Goal: Information Seeking & Learning: Learn about a topic

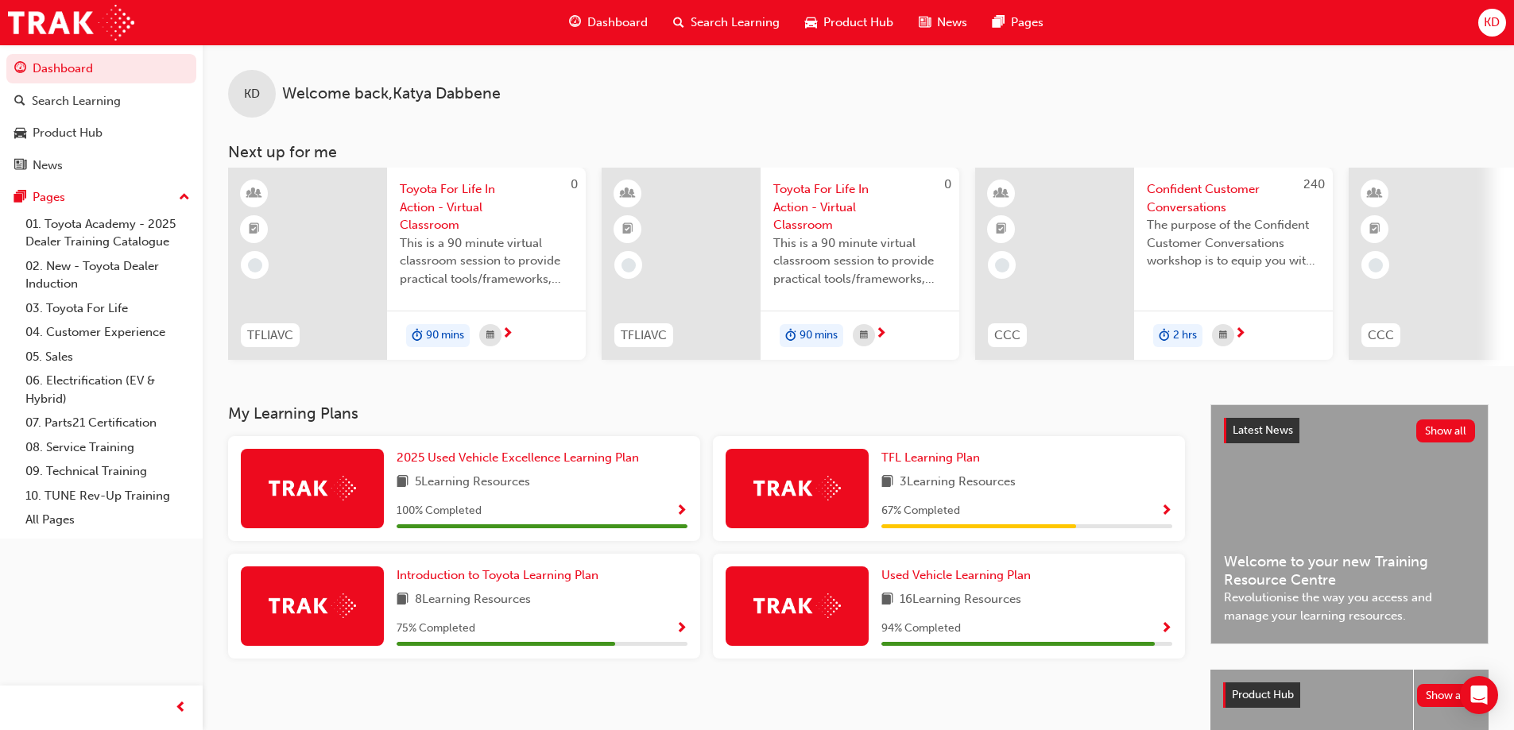
click at [459, 569] on div "Introduction to Toyota Learning Plan 8 Learning Resources 75 % Completed" at bounding box center [464, 606] width 472 height 105
click at [459, 582] on span "Introduction to Toyota Learning Plan" at bounding box center [498, 575] width 202 height 14
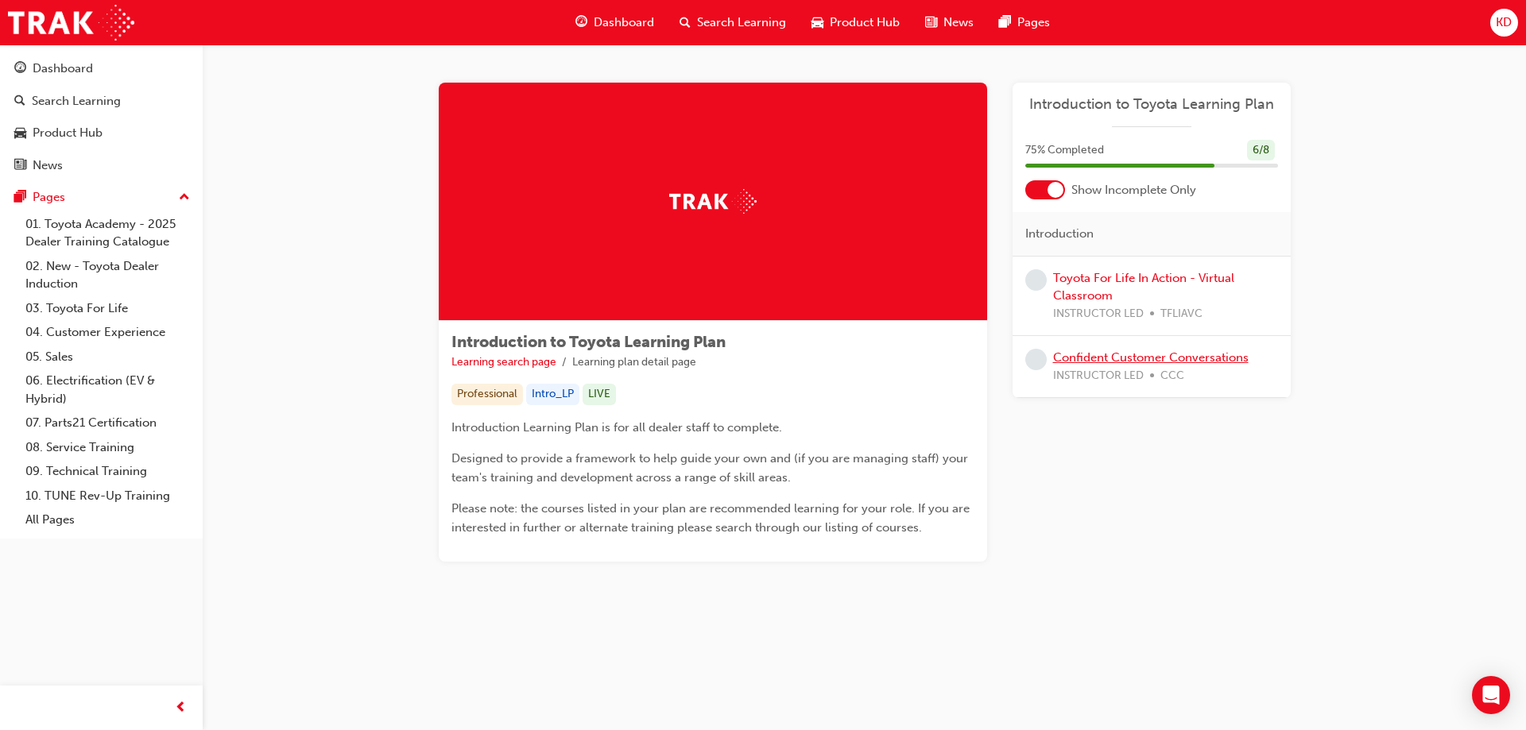
click at [1097, 355] on link "Confident Customer Conversations" at bounding box center [1150, 357] width 195 height 14
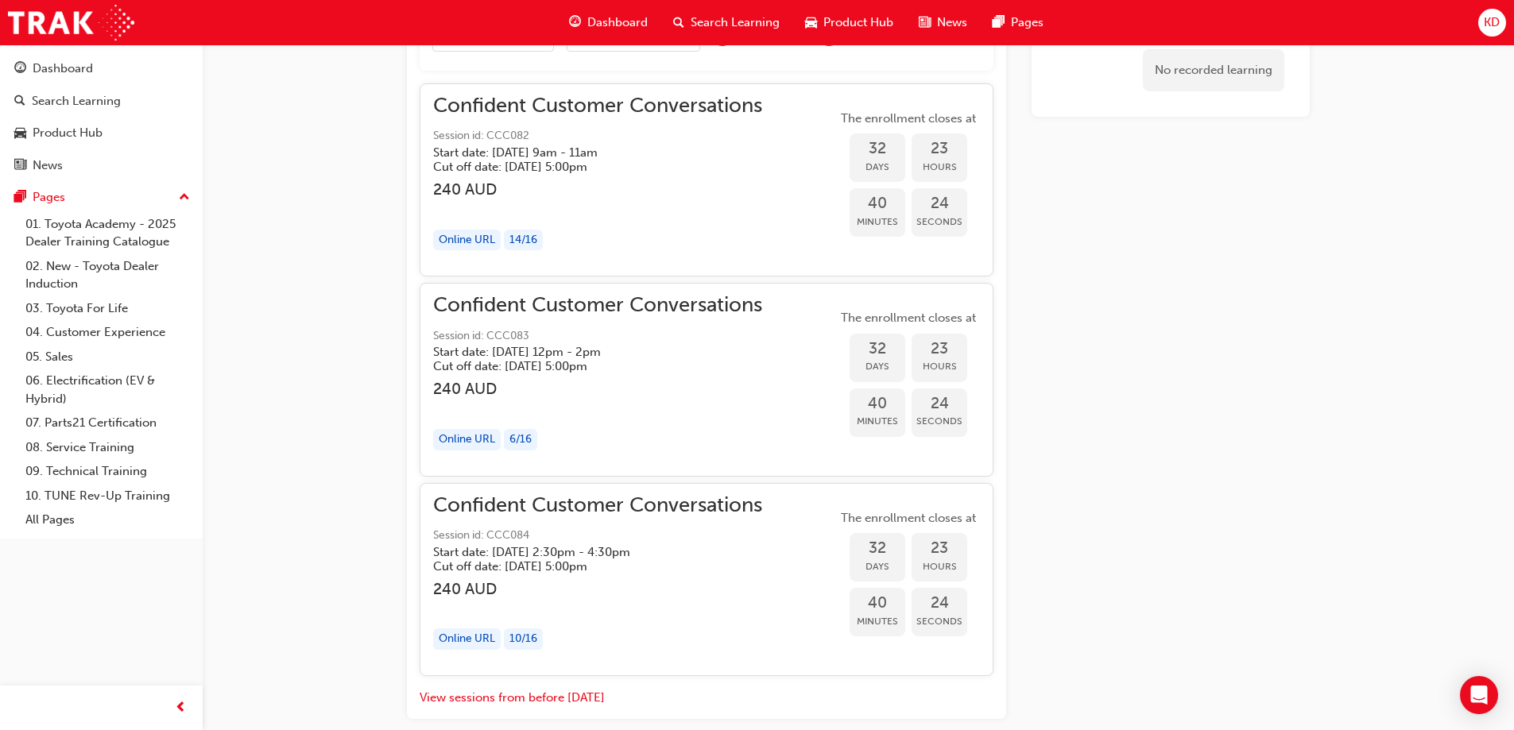
scroll to position [1124, 0]
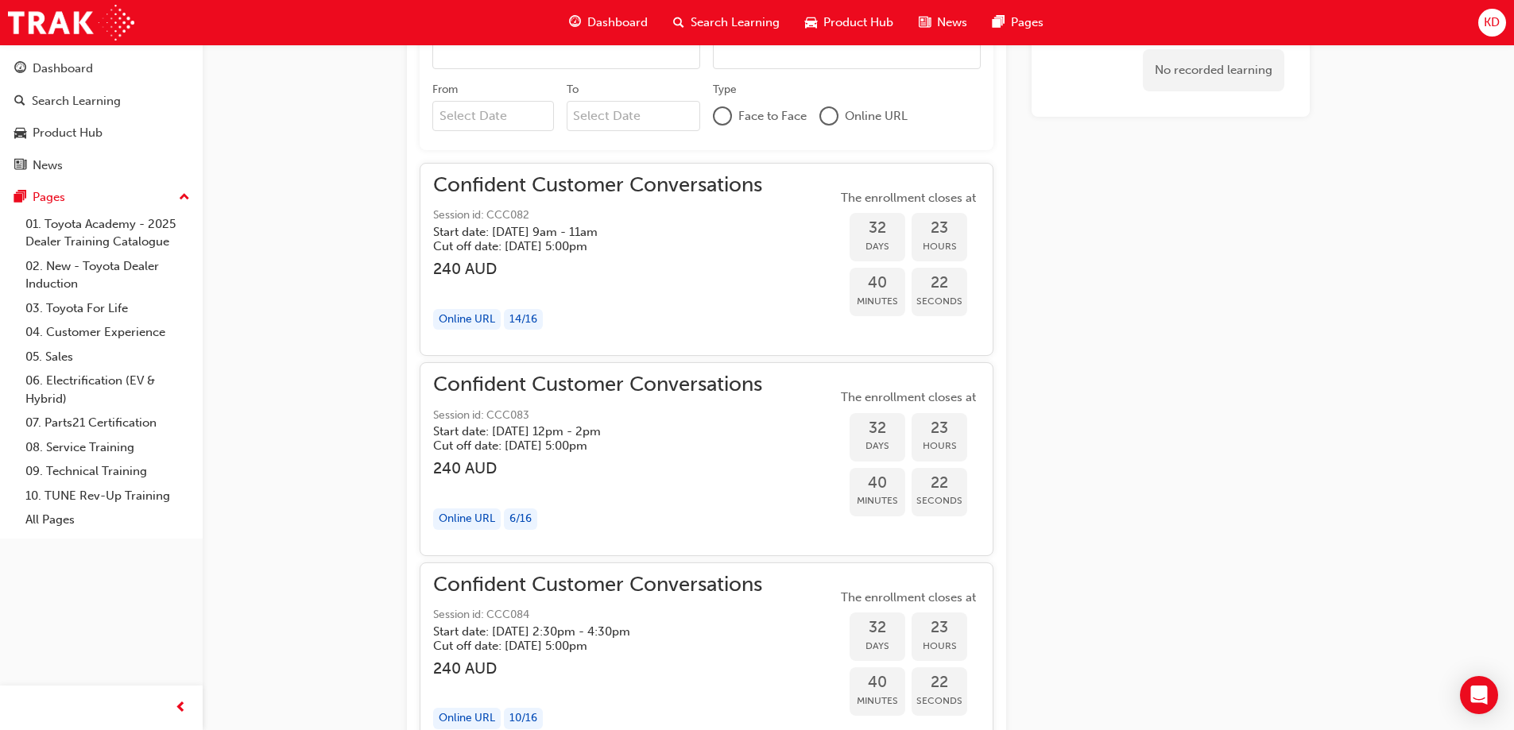
click at [611, 308] on div "Confident Customer Conversations Session id: CCC082 Start date: [DATE] 9am - 11…" at bounding box center [597, 259] width 329 height 166
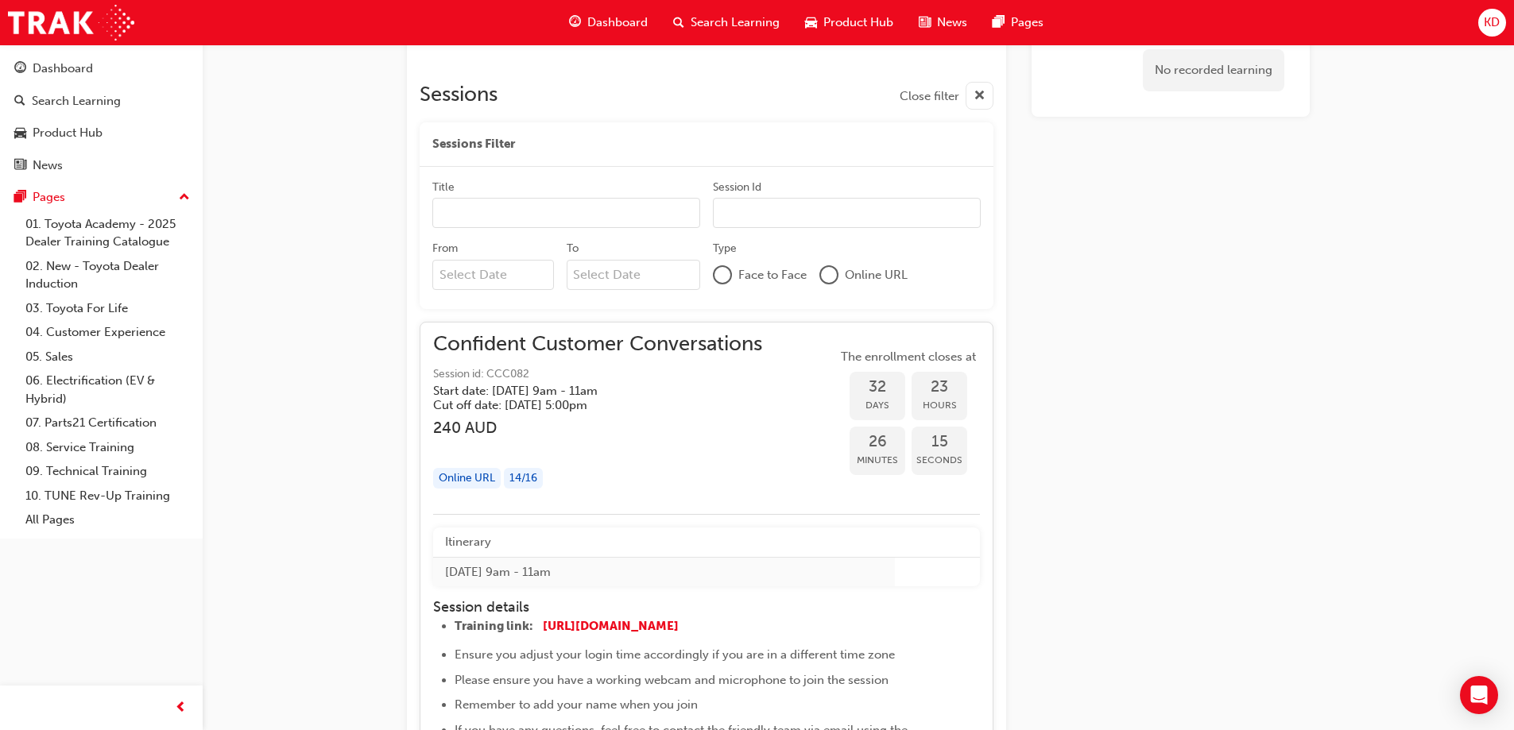
scroll to position [567, 0]
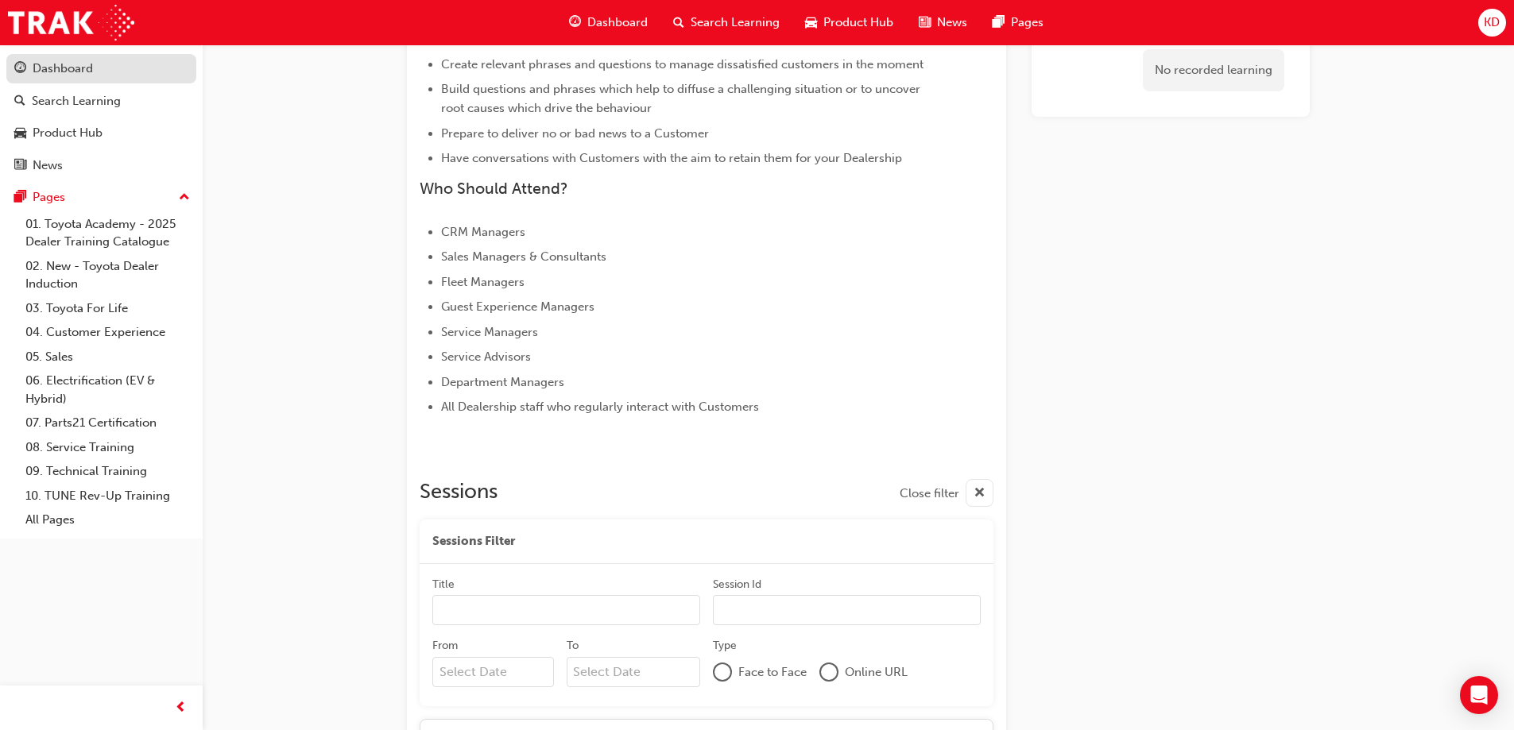
click at [99, 56] on link "Dashboard" at bounding box center [101, 68] width 190 height 29
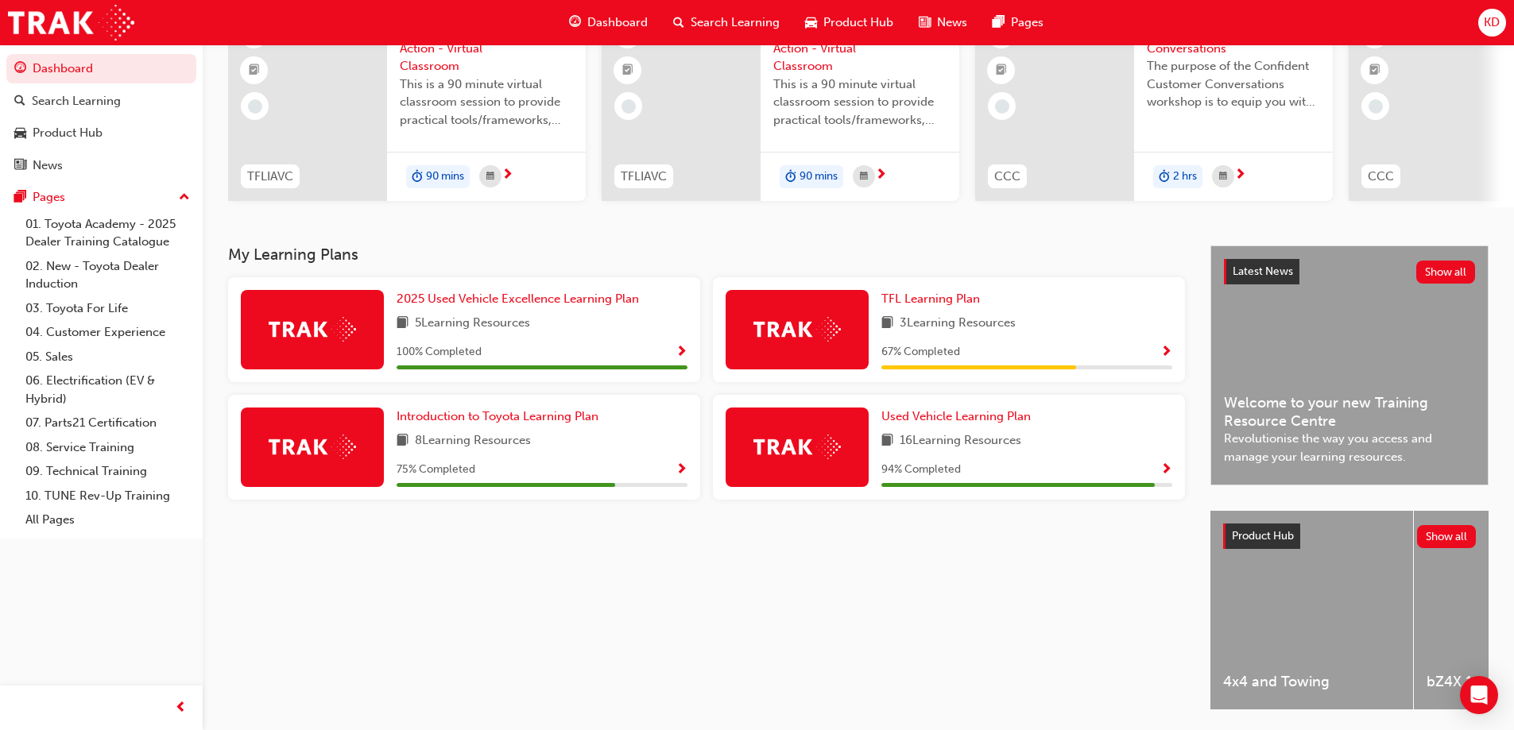
scroll to position [79, 0]
